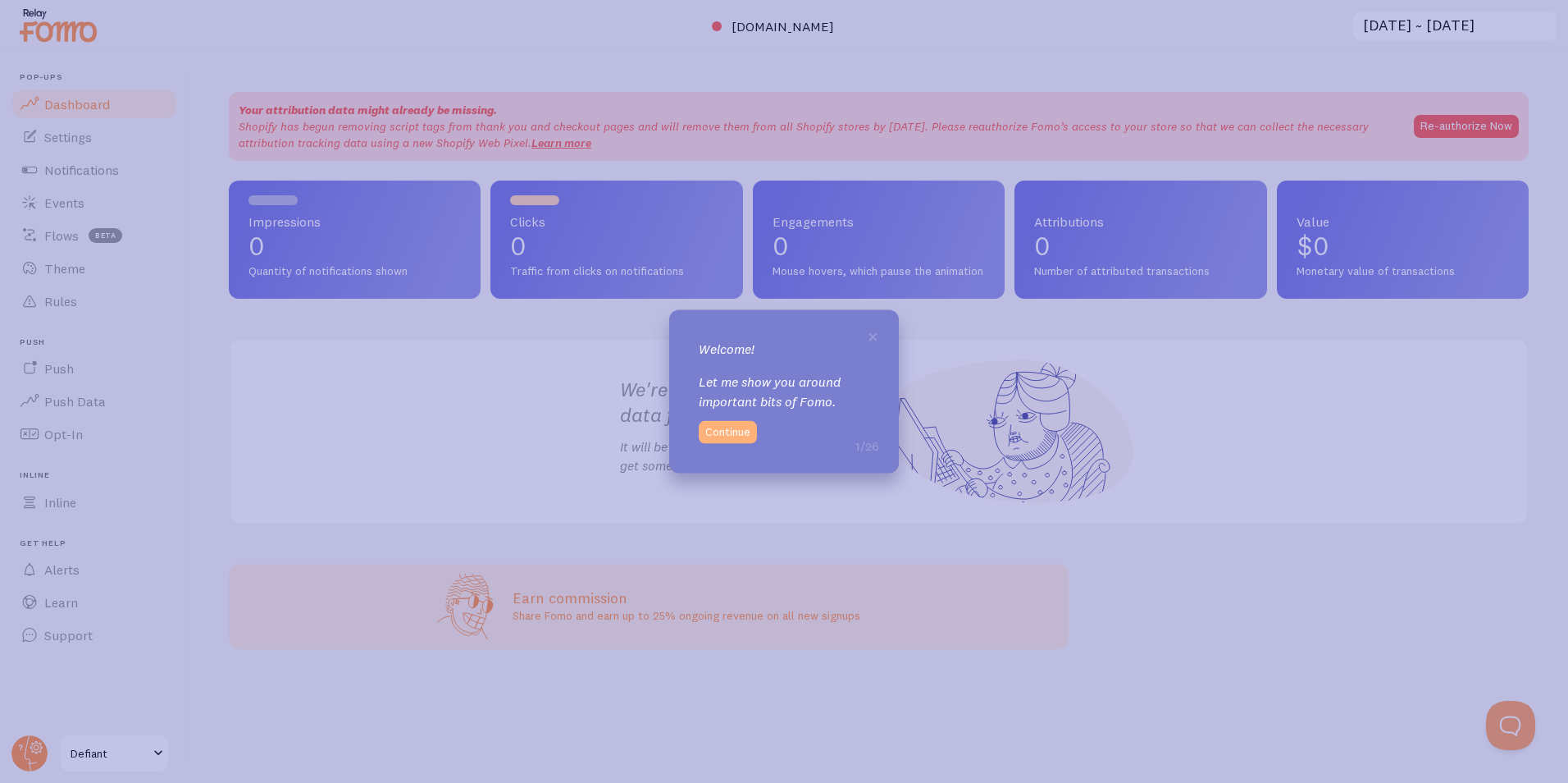
click at [729, 434] on button "Continue" at bounding box center [727, 431] width 58 height 23
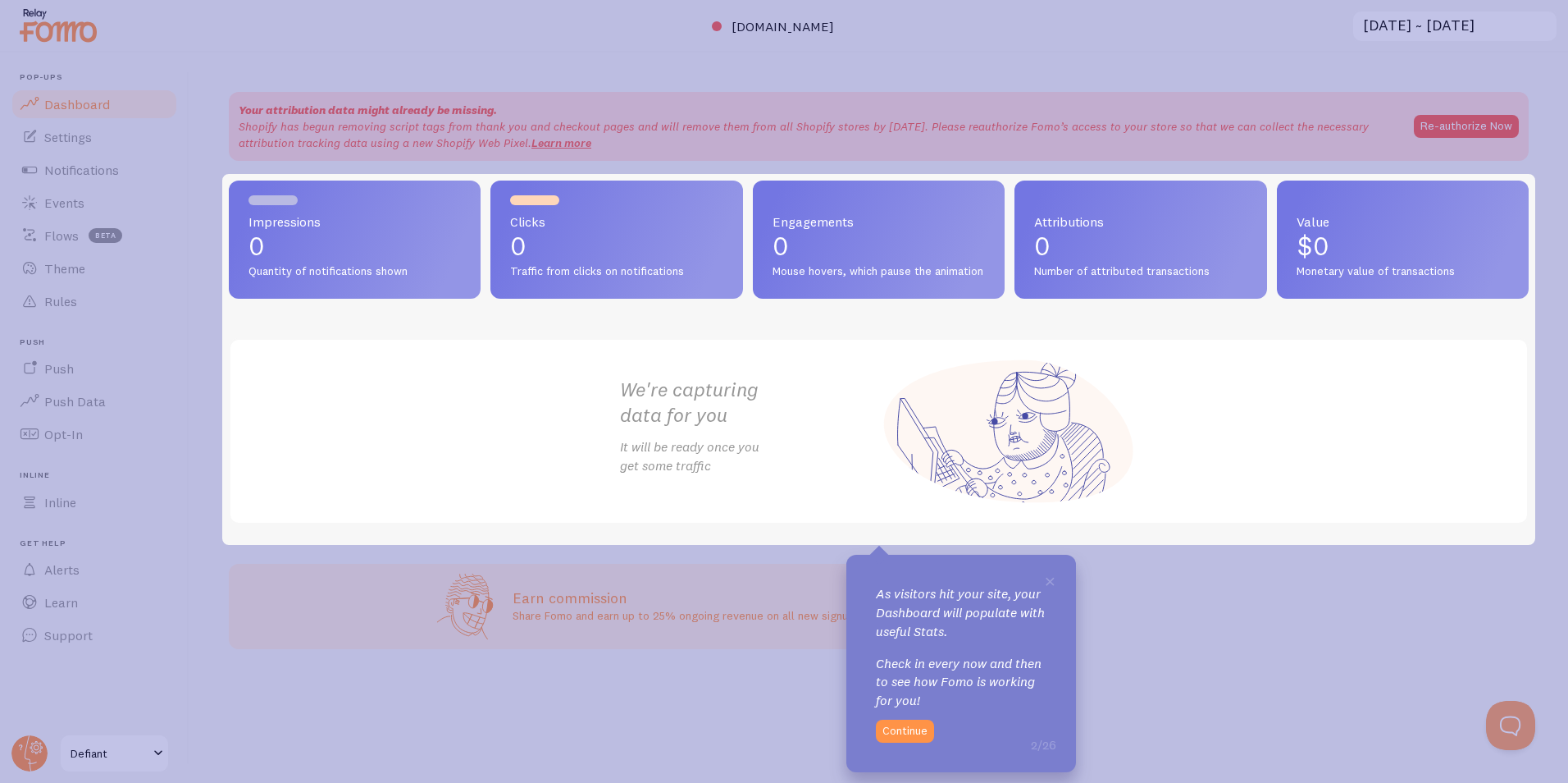
click at [776, 574] on icon at bounding box center [784, 391] width 1568 height 783
click at [1047, 587] on span "×" at bounding box center [1050, 580] width 12 height 24
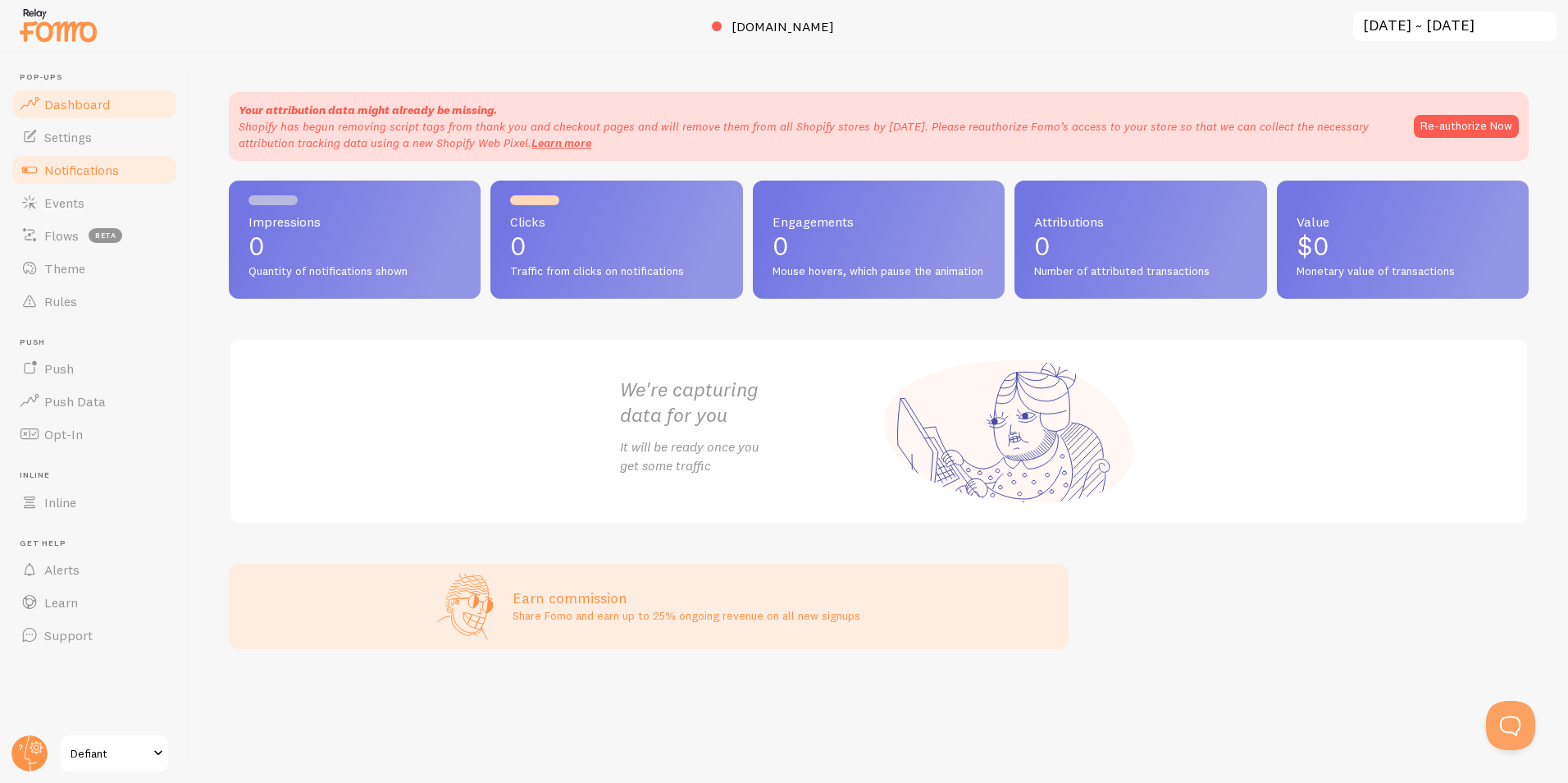
click at [112, 165] on span "Notifications" at bounding box center [81, 169] width 75 height 16
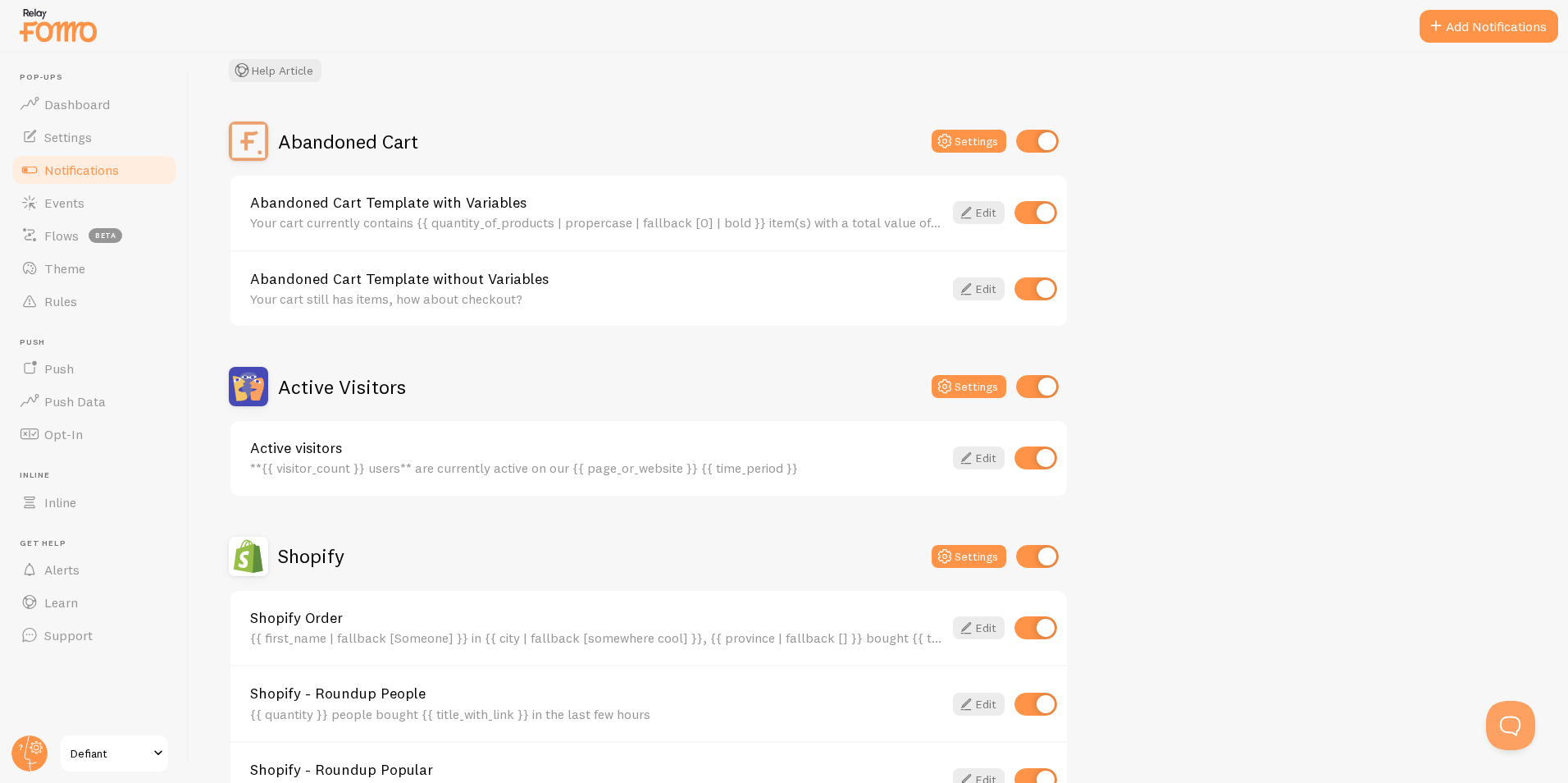
scroll to position [164, 0]
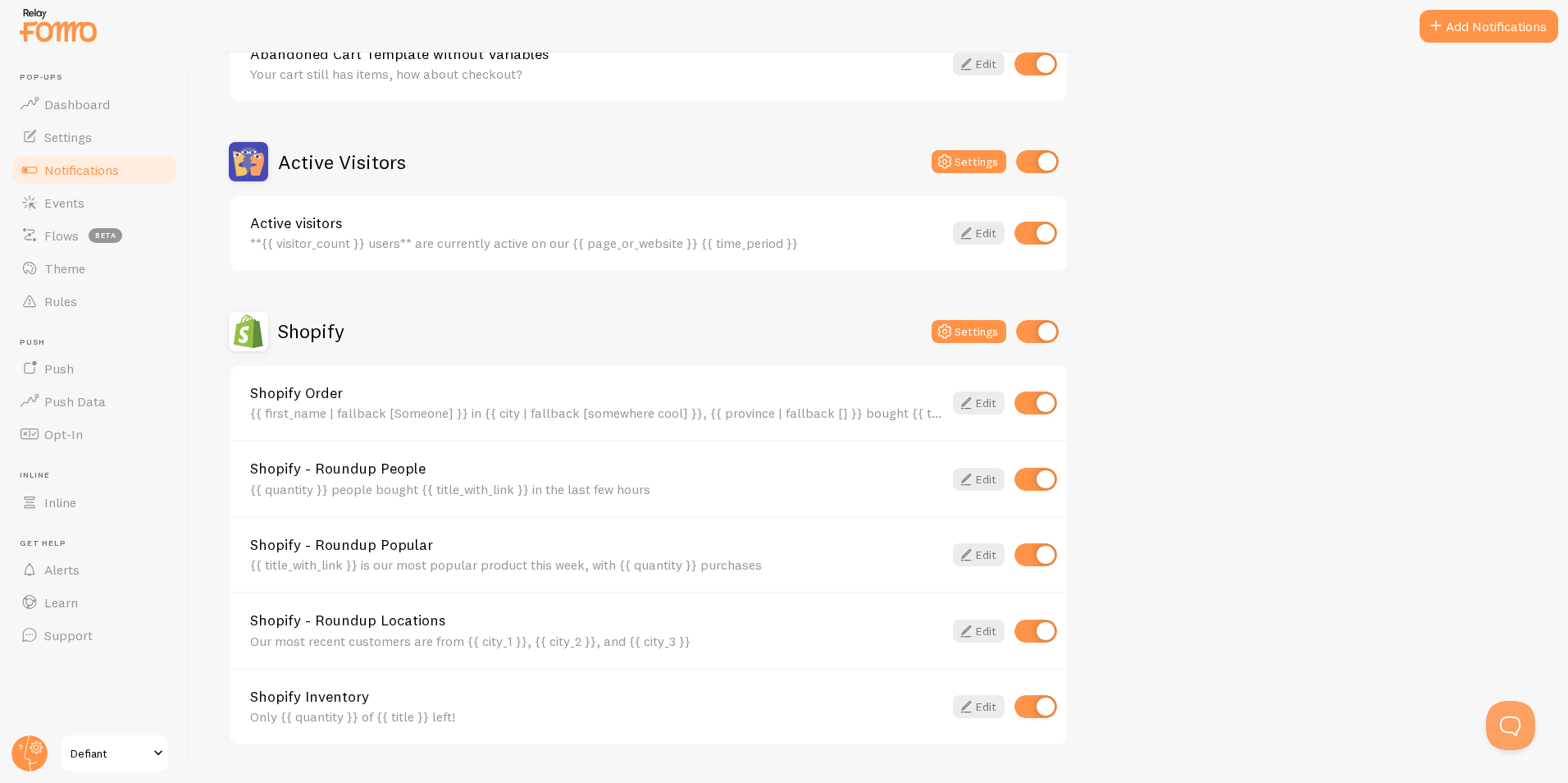
click at [1042, 235] on input "checkbox" at bounding box center [1035, 232] width 42 height 23
checkbox input "false"
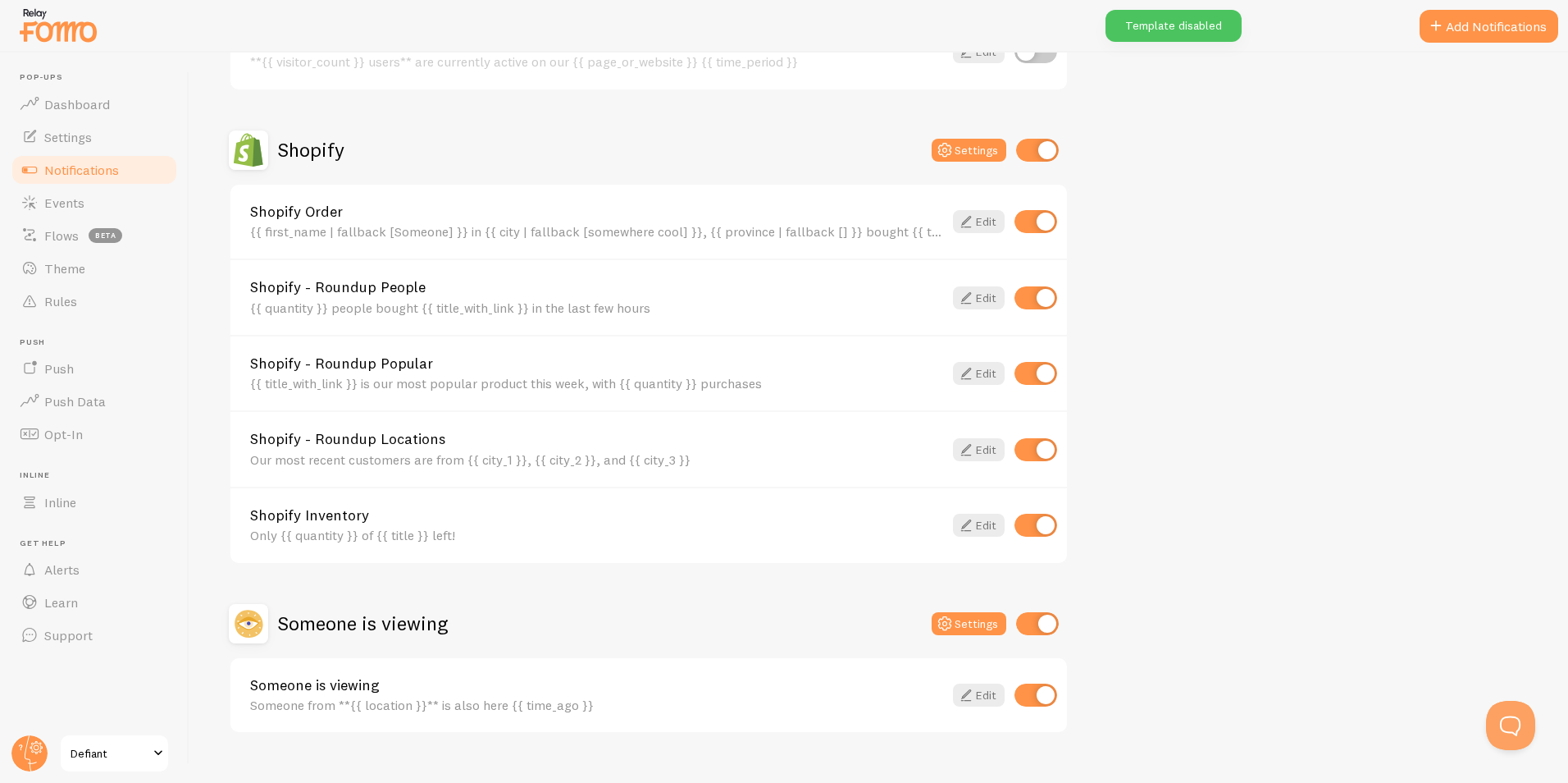
scroll to position [539, 0]
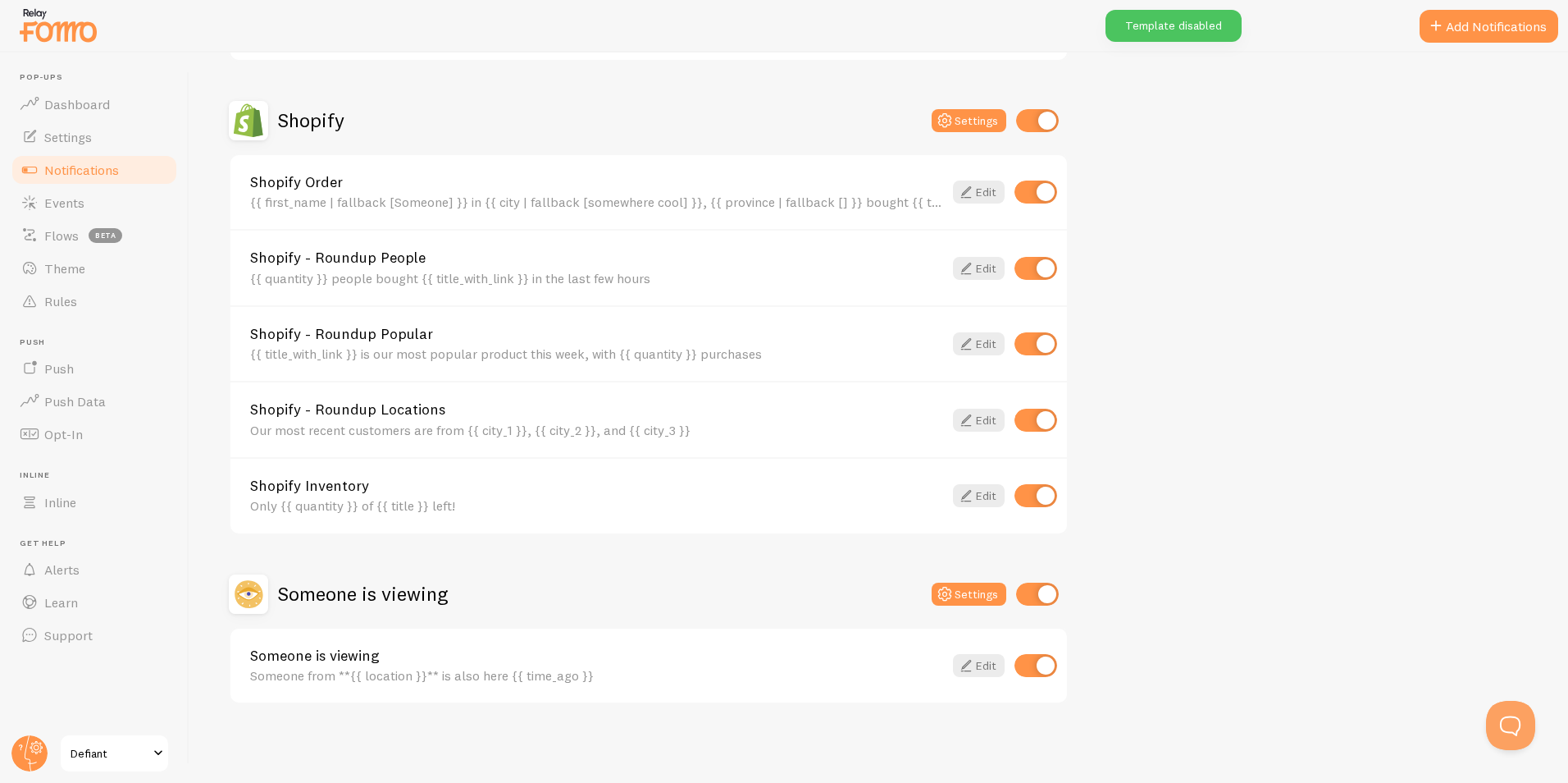
click at [1037, 670] on input "checkbox" at bounding box center [1035, 665] width 42 height 23
checkbox input "false"
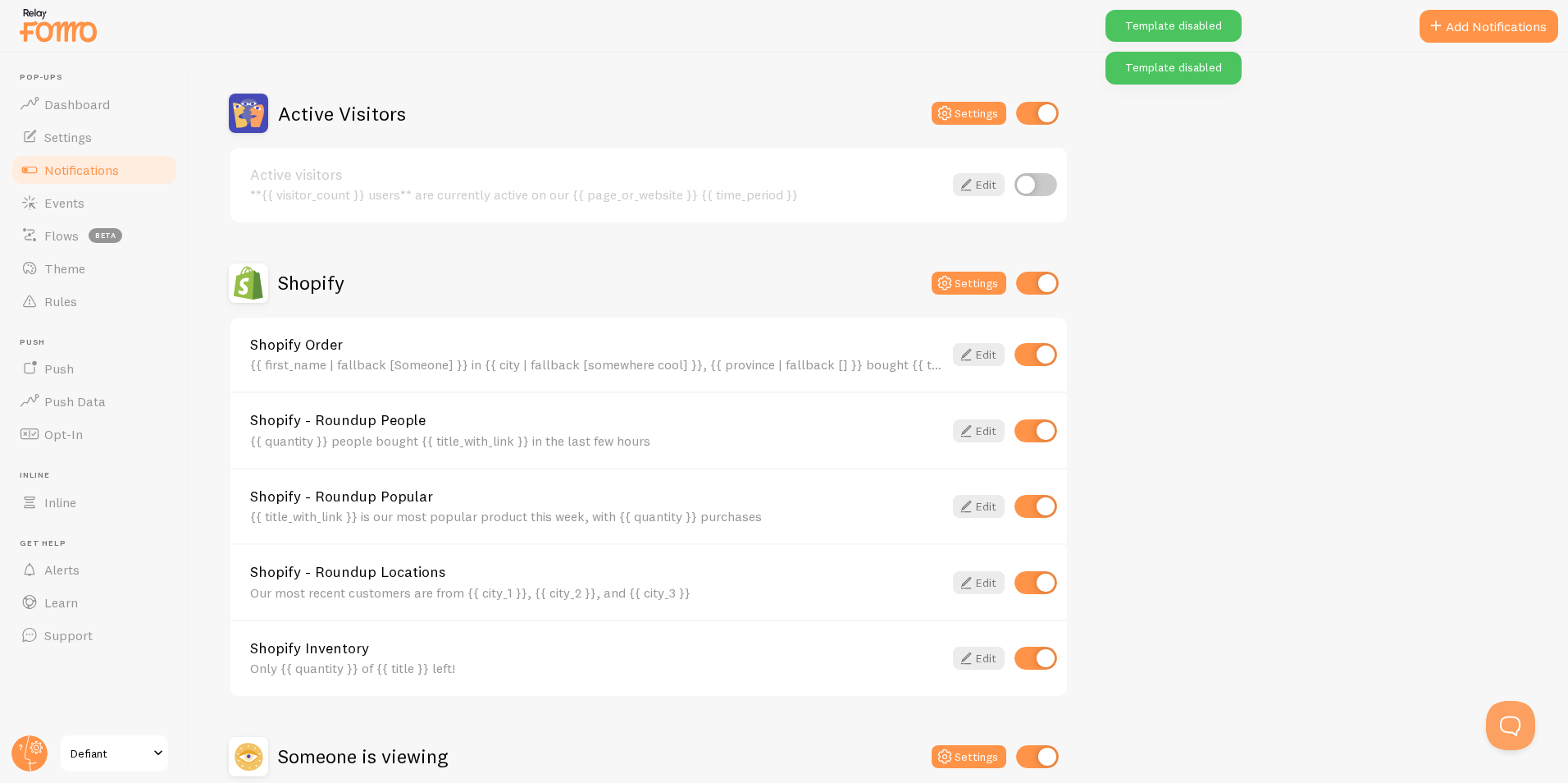
scroll to position [375, 0]
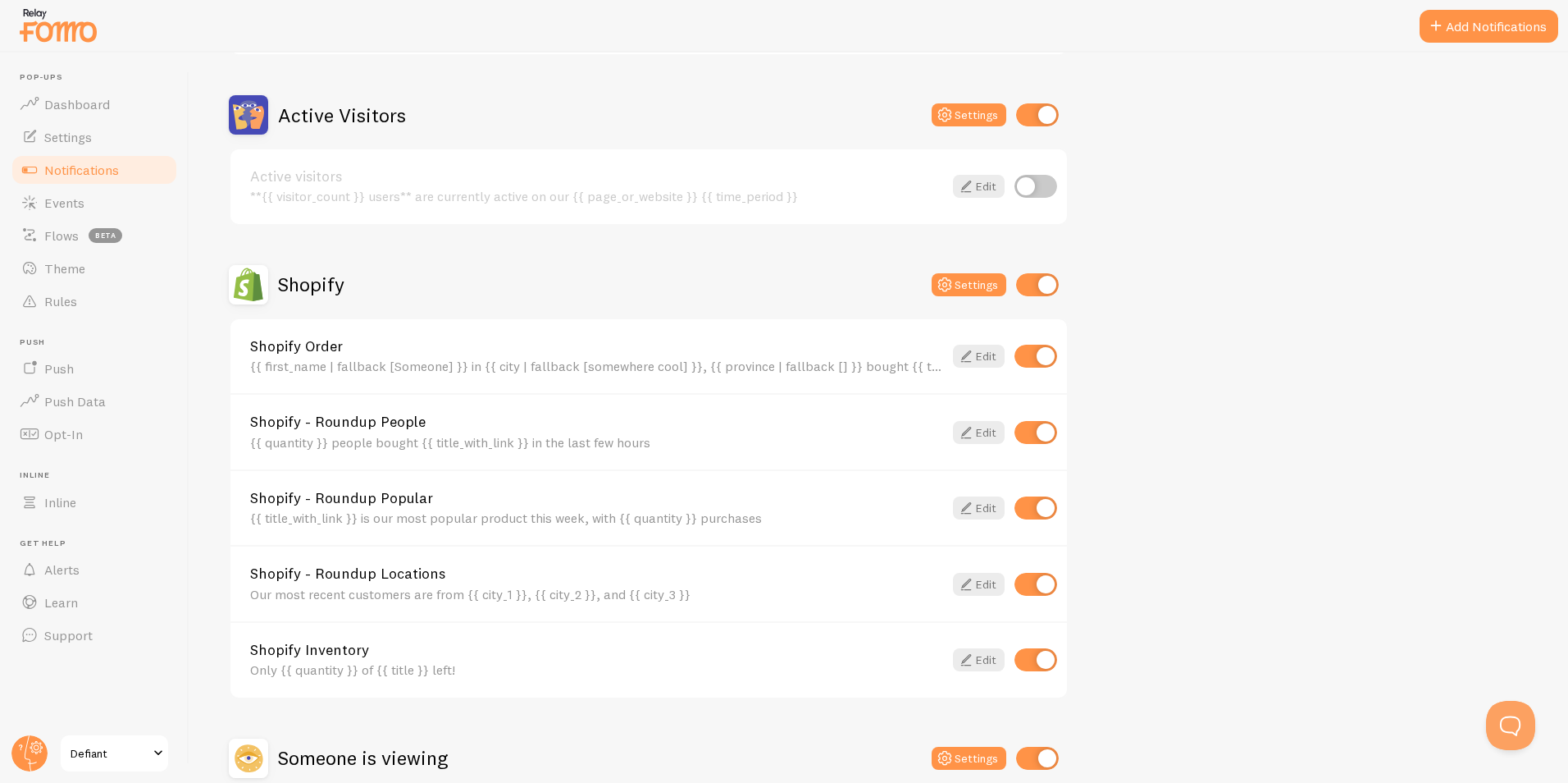
click at [1038, 588] on input "checkbox" at bounding box center [1035, 584] width 42 height 23
checkbox input "false"
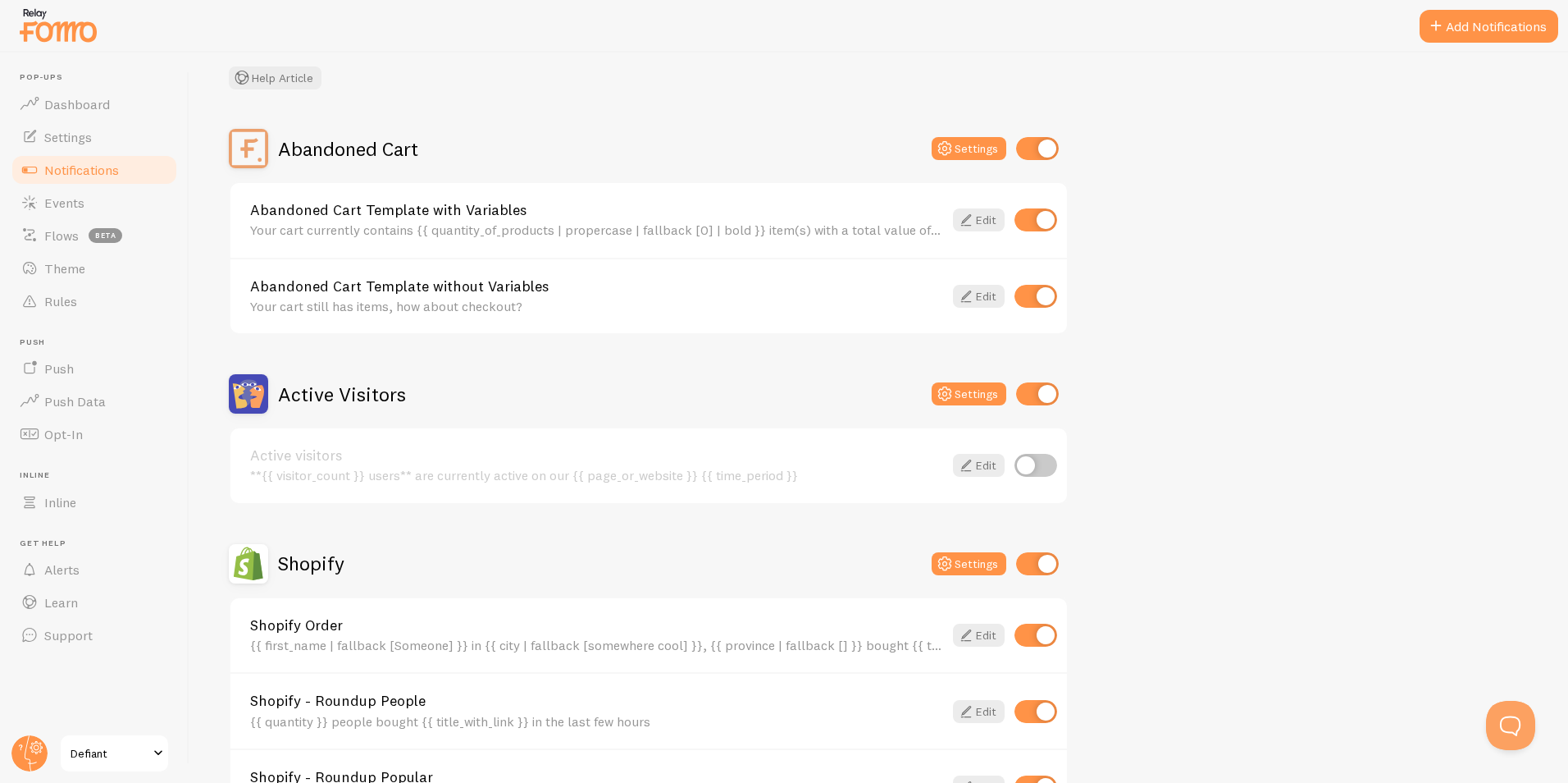
scroll to position [246, 0]
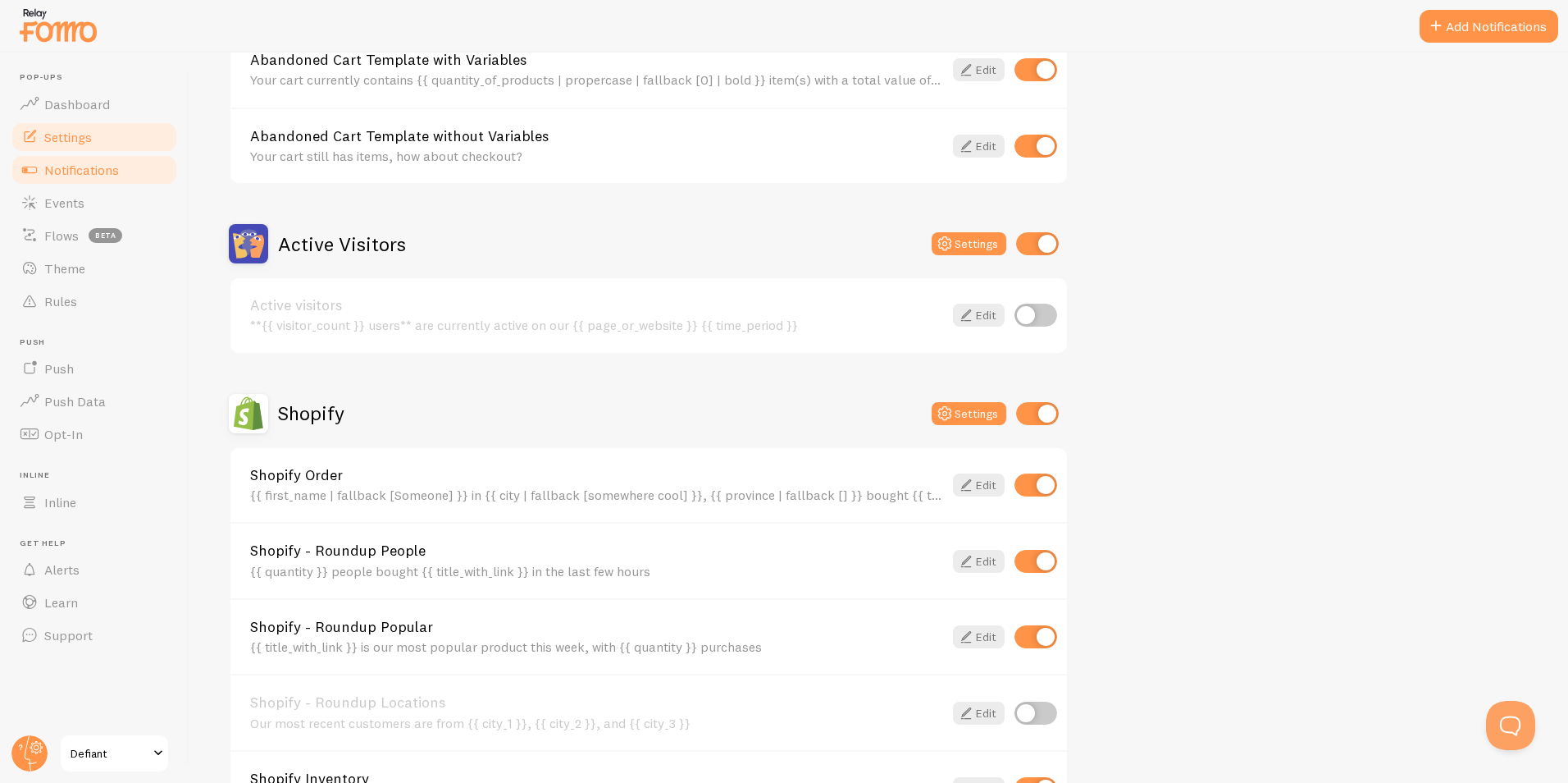
click at [51, 144] on span "Settings" at bounding box center [68, 137] width 48 height 16
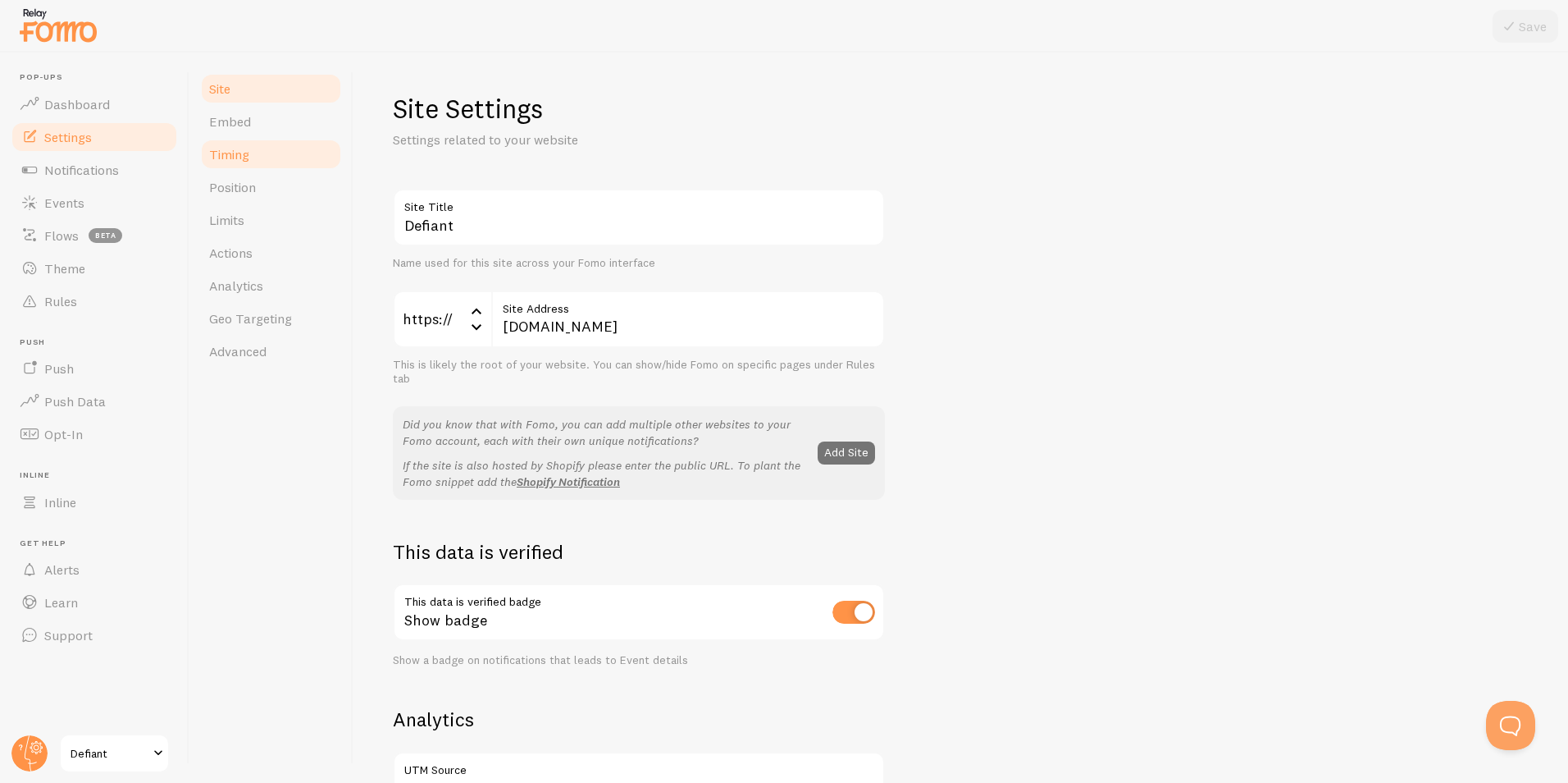
click at [244, 156] on span "Timing" at bounding box center [229, 153] width 40 height 16
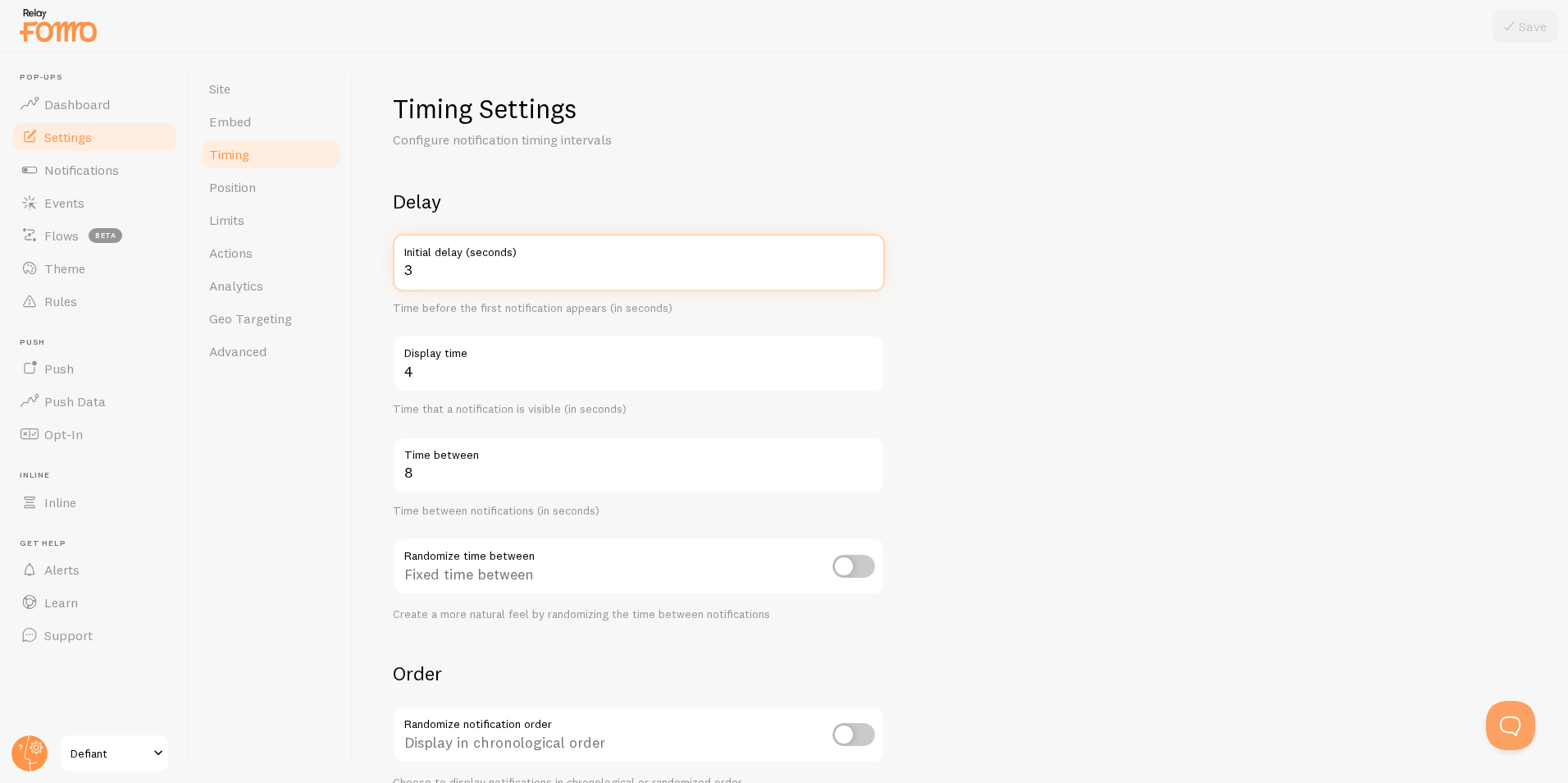
click at [482, 270] on input "3" at bounding box center [639, 263] width 492 height 57
type input "8"
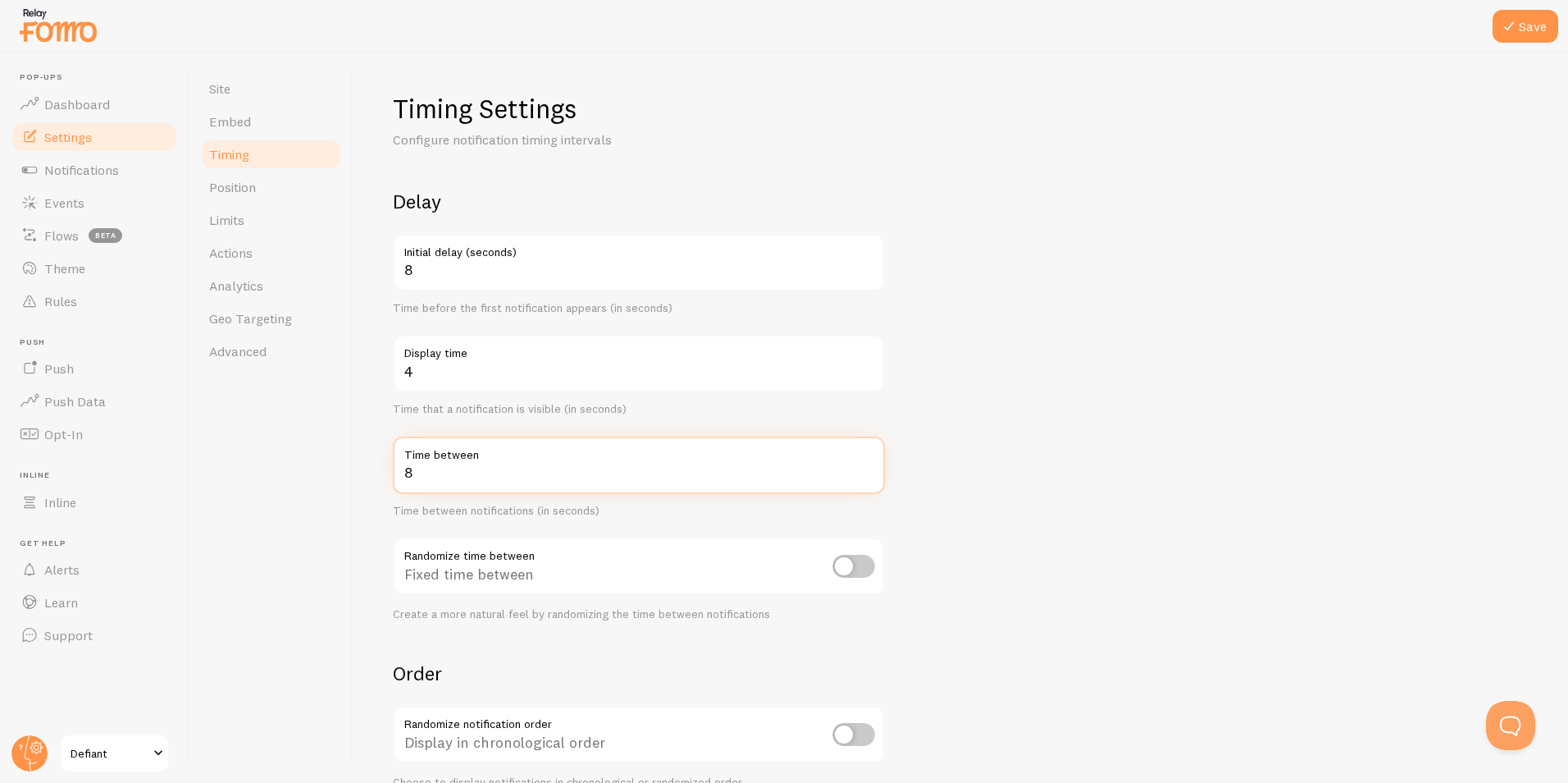
click at [471, 466] on input "8" at bounding box center [639, 465] width 492 height 57
drag, startPoint x: 467, startPoint y: 467, endPoint x: 381, endPoint y: 469, distance: 86.0
click at [390, 468] on div "Timing Settings Configure notification timing intervals Delay 8 Initial delay (…" at bounding box center [960, 418] width 1214 height 730
type input "20"
click at [190, 504] on div "Site Embed Timing Position Limits Actions Analytics Geo Targeting Advanced" at bounding box center [271, 418] width 164 height 730
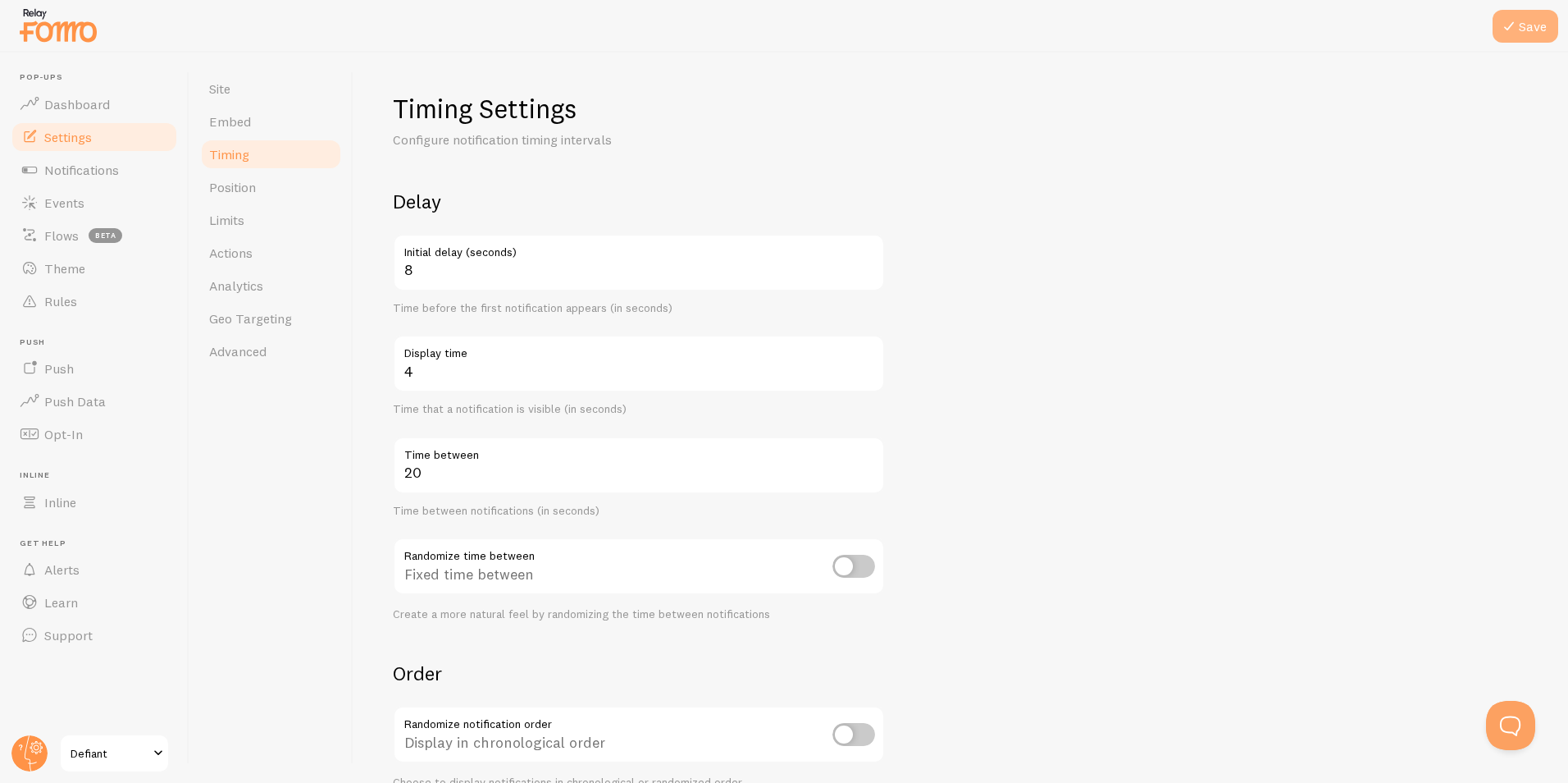
click at [1523, 36] on button "Save" at bounding box center [1526, 26] width 66 height 33
click at [238, 192] on span "Position" at bounding box center [232, 186] width 47 height 16
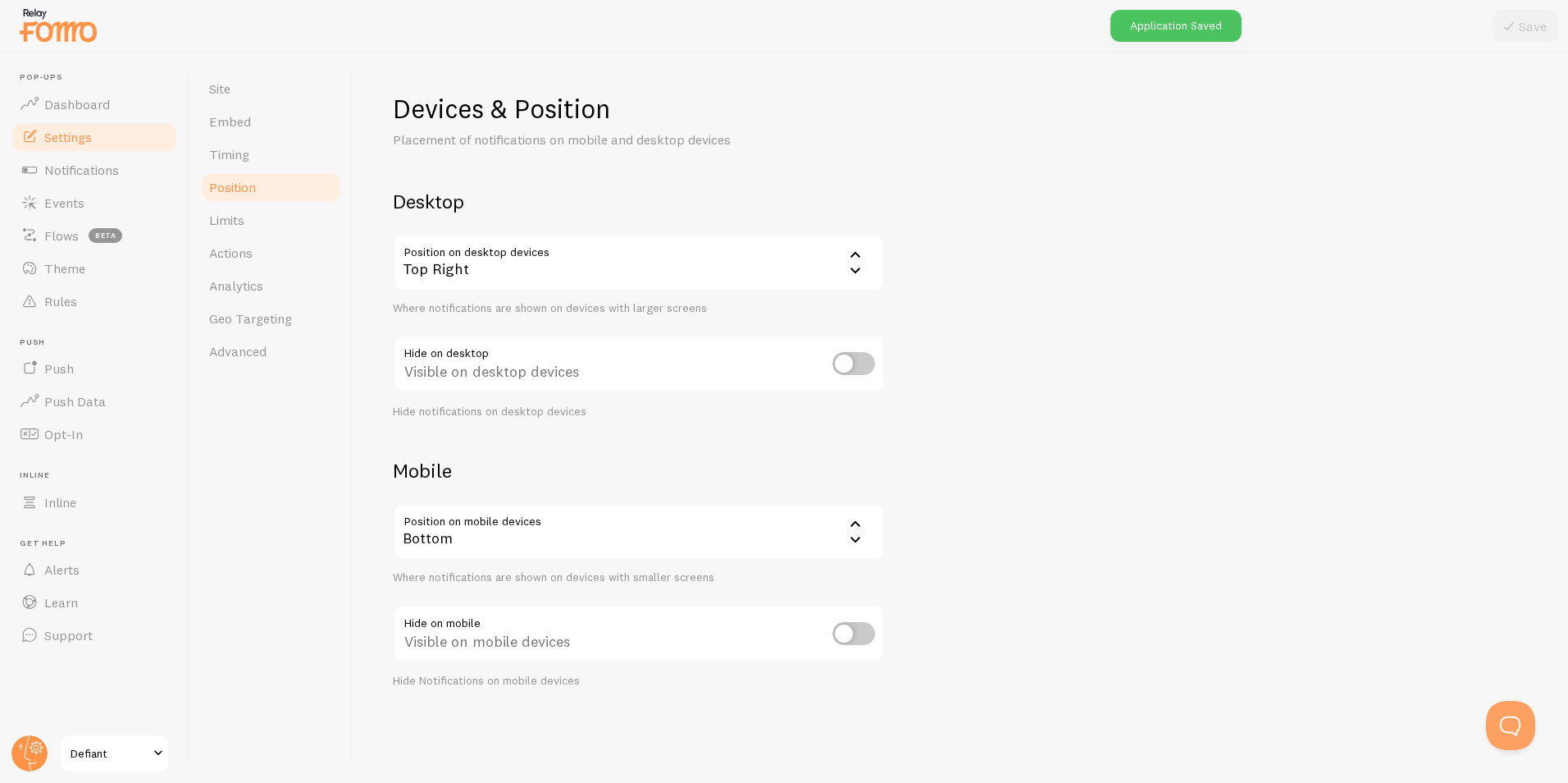
click at [517, 530] on div "Bottom" at bounding box center [639, 532] width 492 height 57
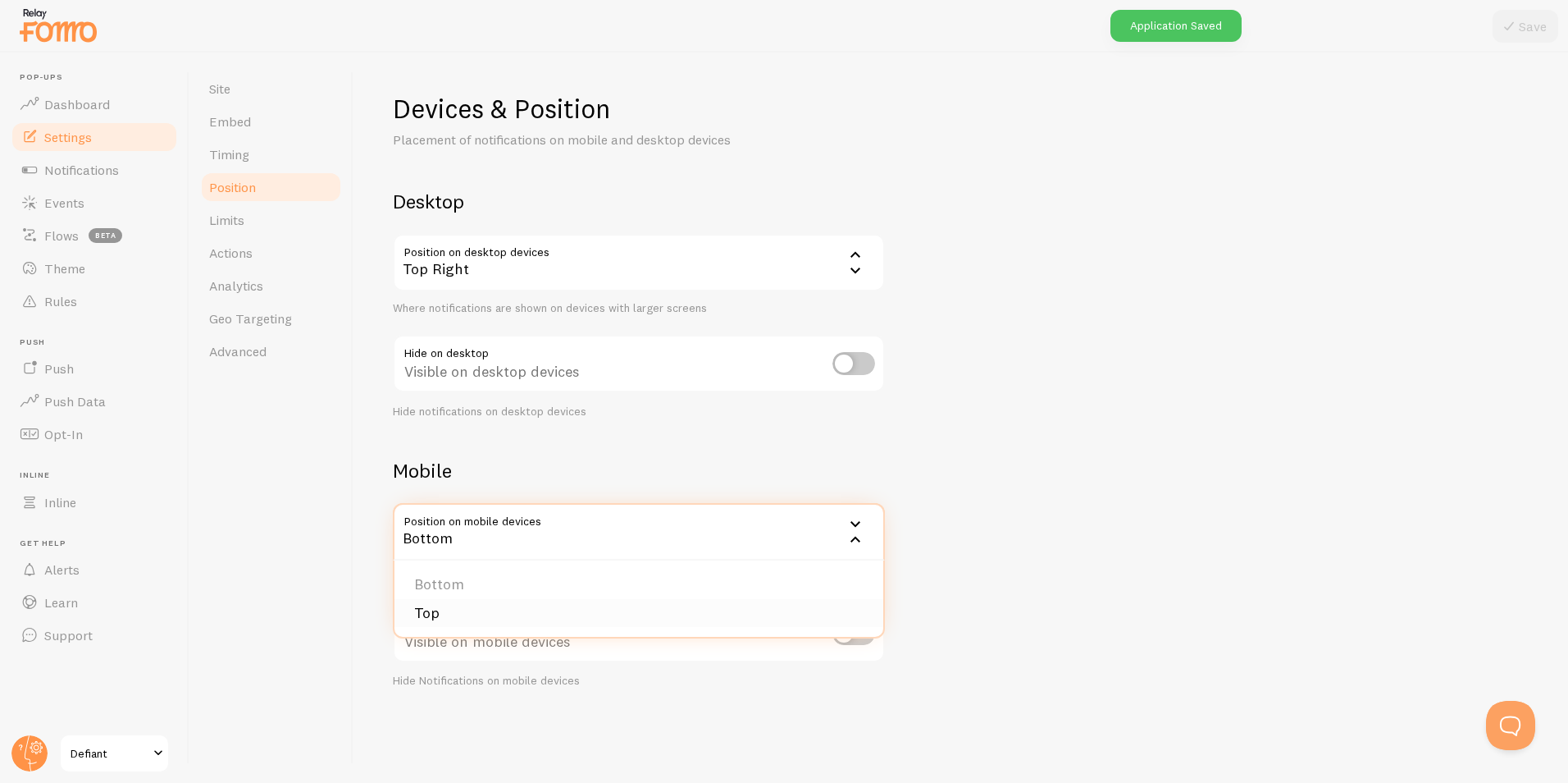
click at [496, 607] on li "Top" at bounding box center [639, 613] width 489 height 29
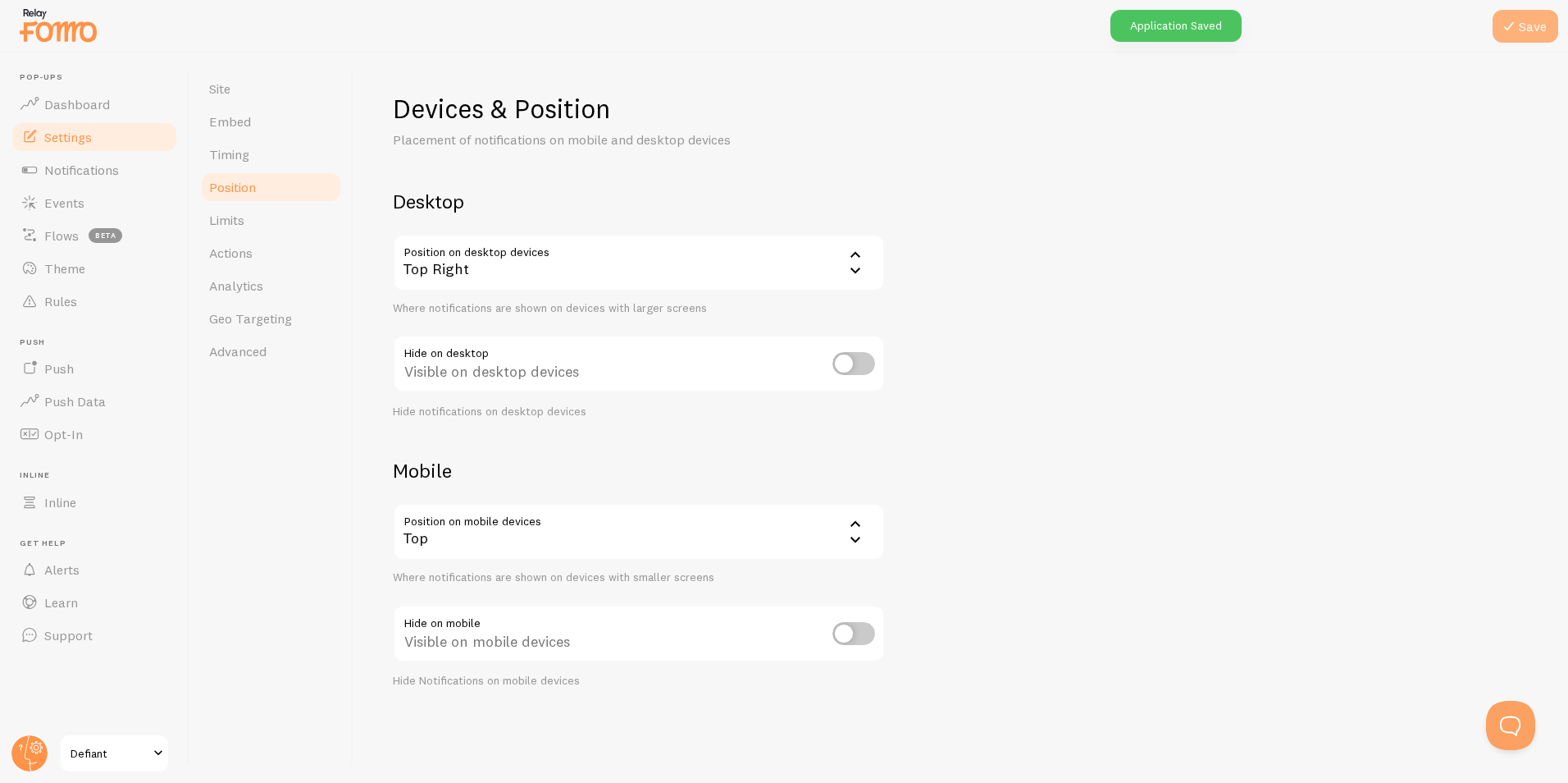
click at [1527, 23] on button "Save" at bounding box center [1526, 26] width 66 height 33
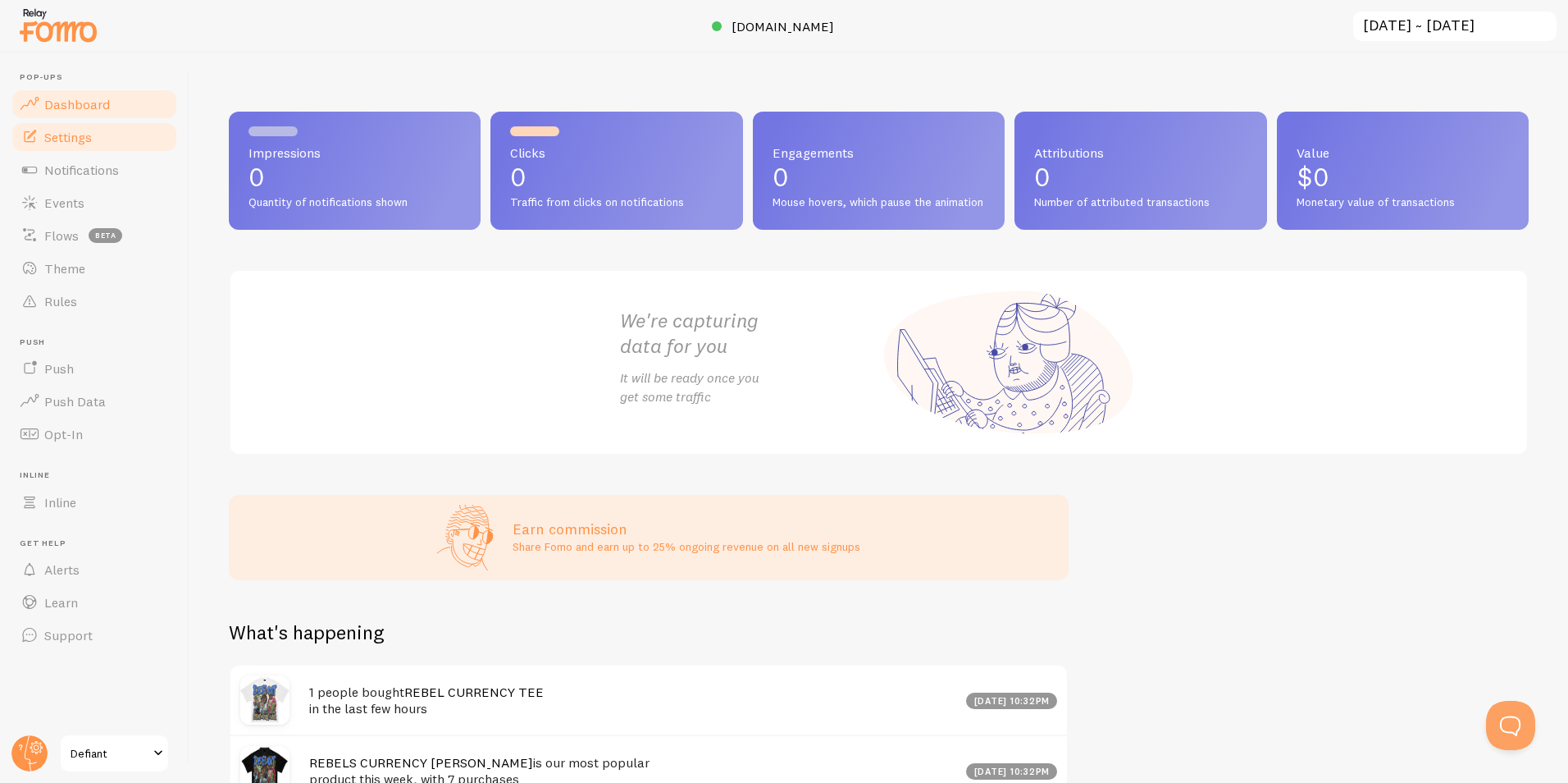
click at [72, 140] on span "Settings" at bounding box center [68, 137] width 48 height 16
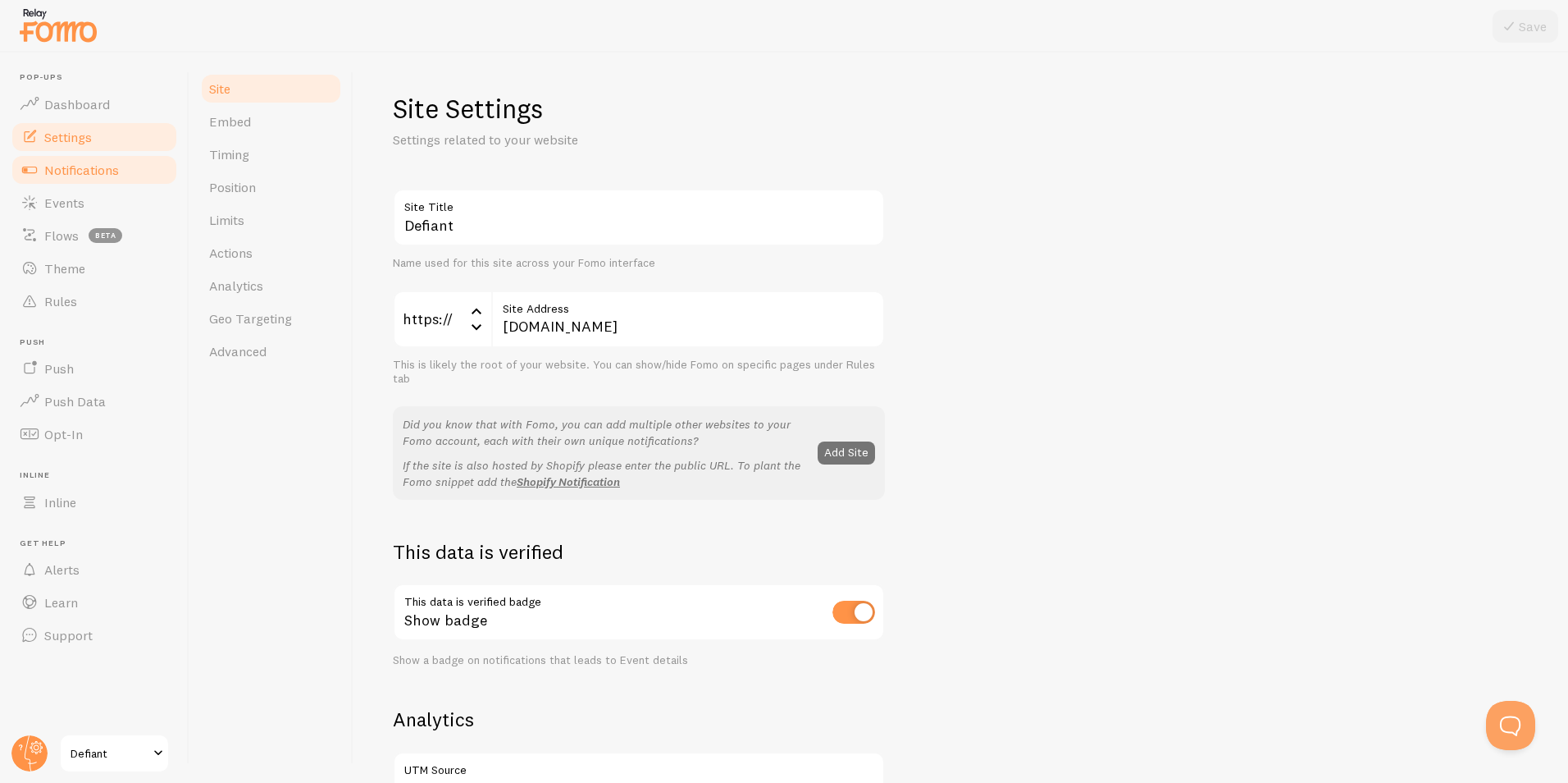
click at [110, 167] on span "Notifications" at bounding box center [81, 169] width 75 height 16
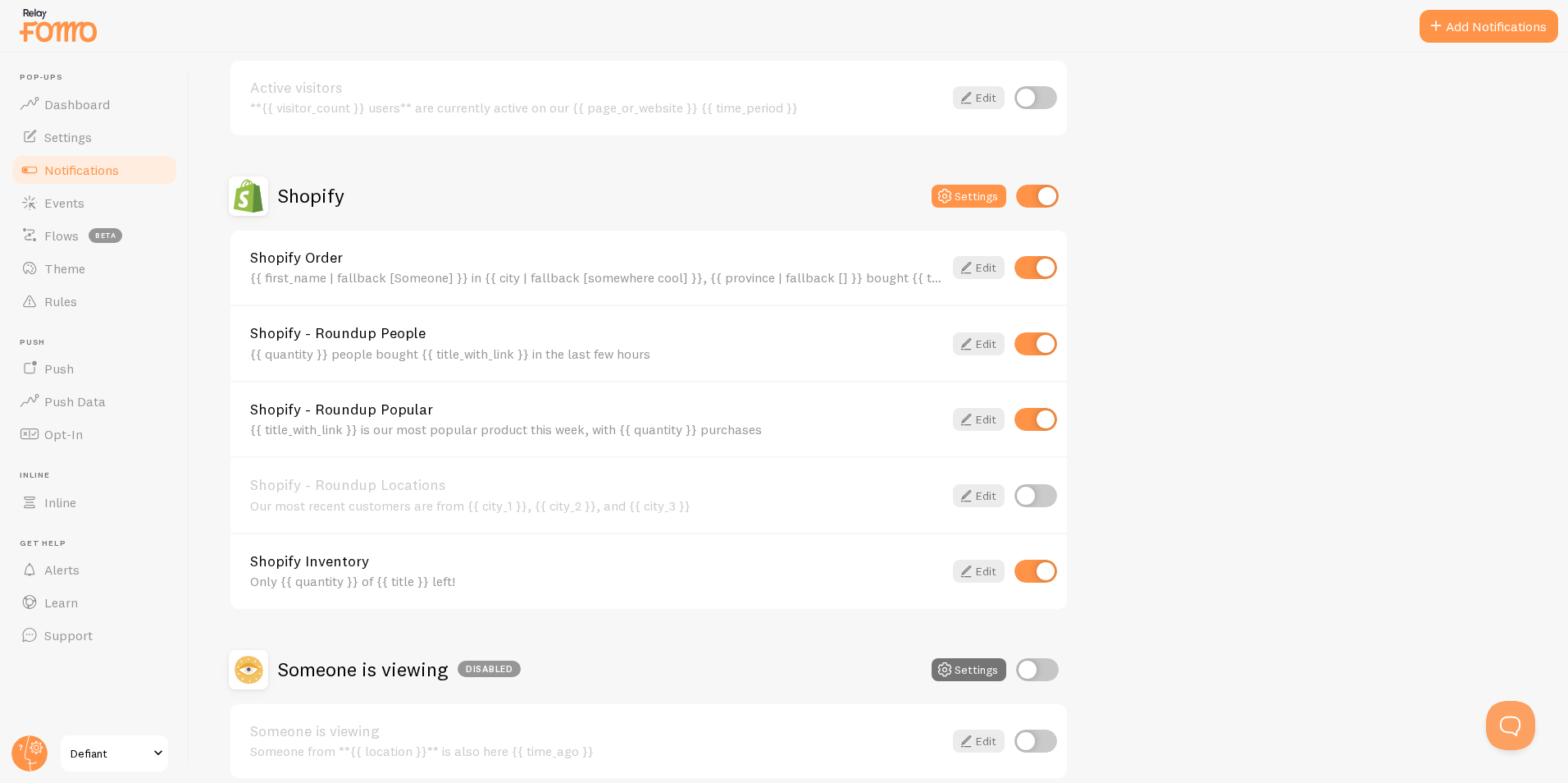
scroll to position [493, 0]
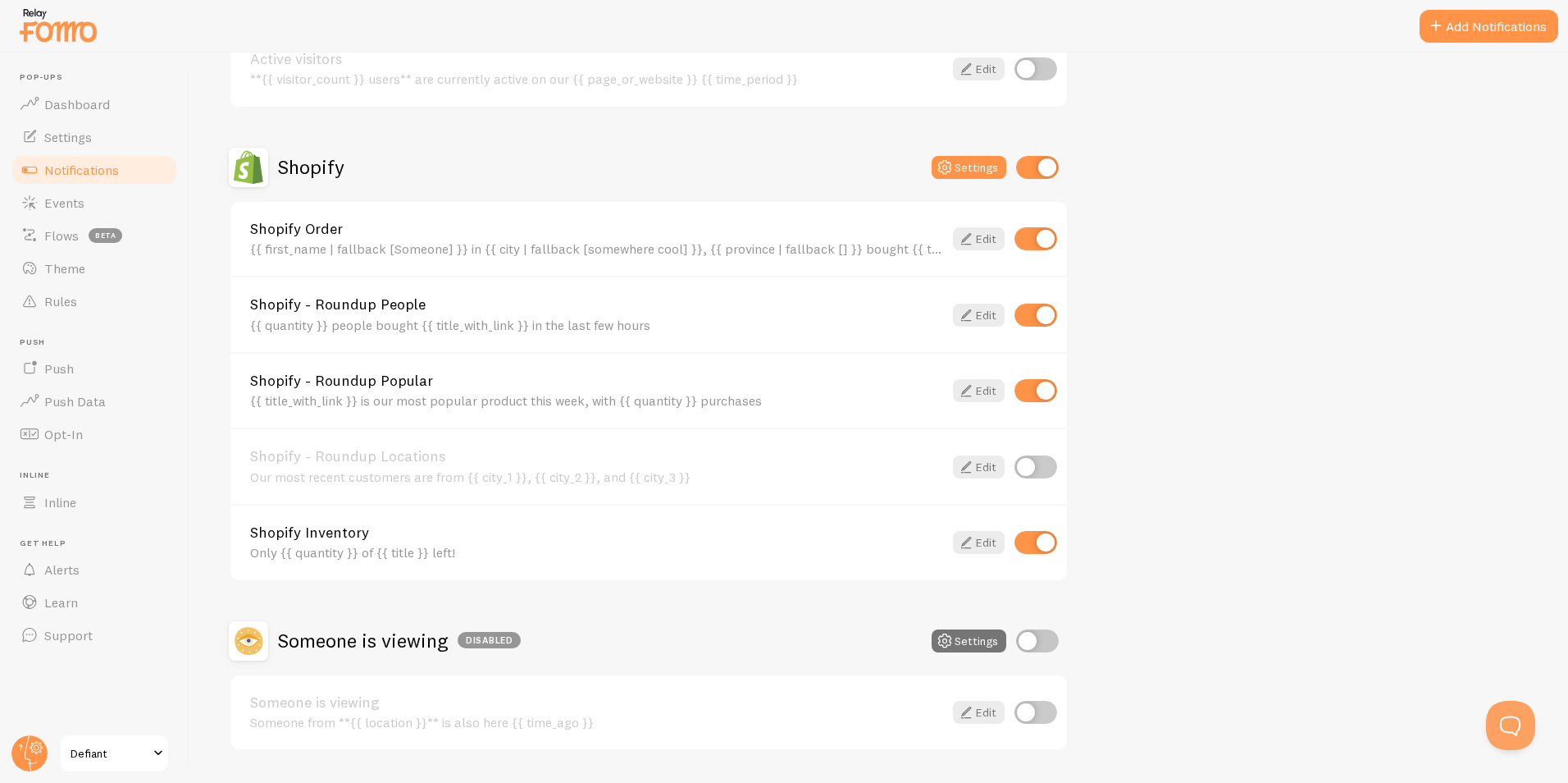
click at [1044, 316] on input "checkbox" at bounding box center [1035, 315] width 42 height 23
checkbox input "false"
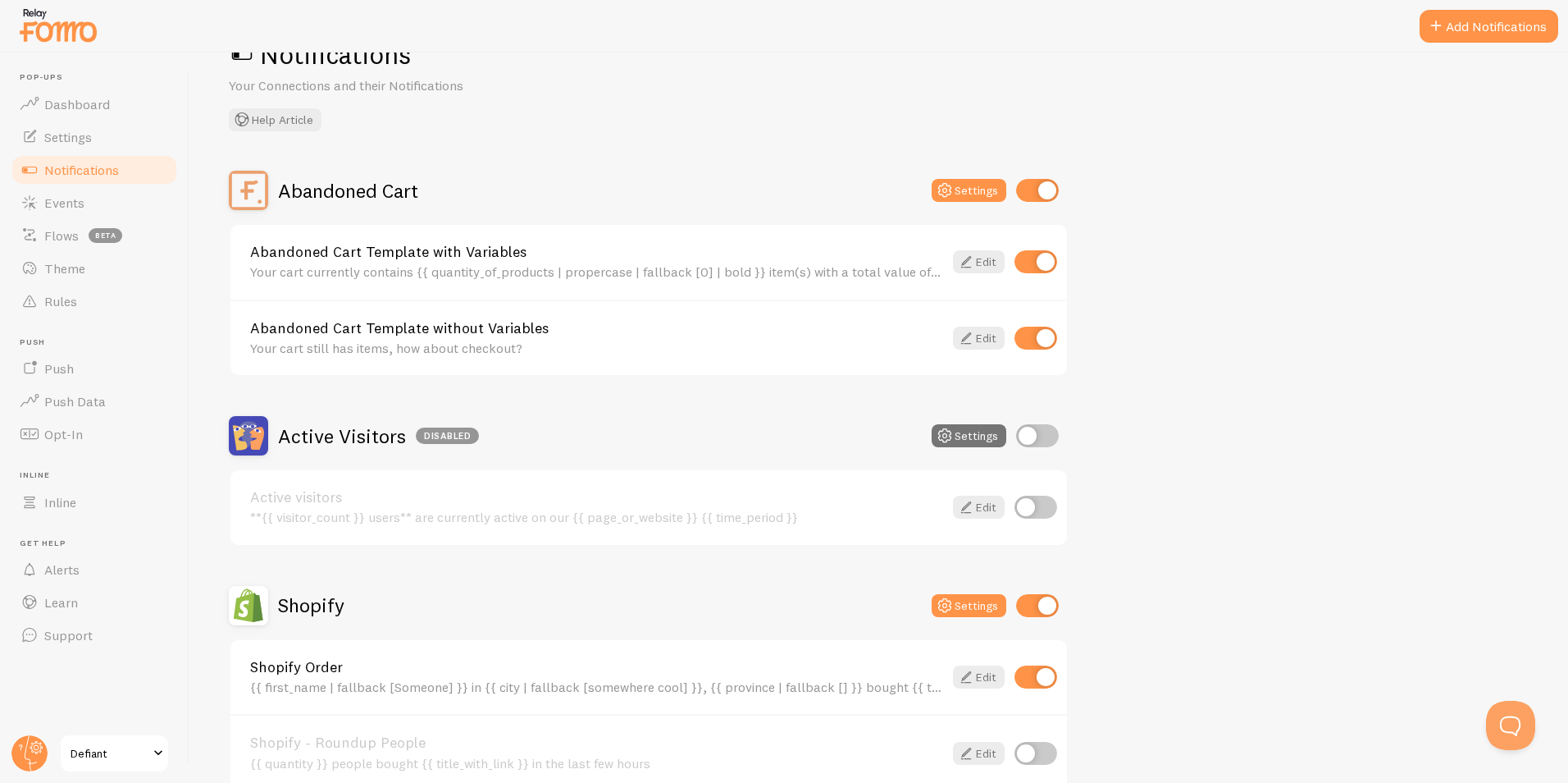
scroll to position [0, 0]
